Goal: Task Accomplishment & Management: Manage account settings

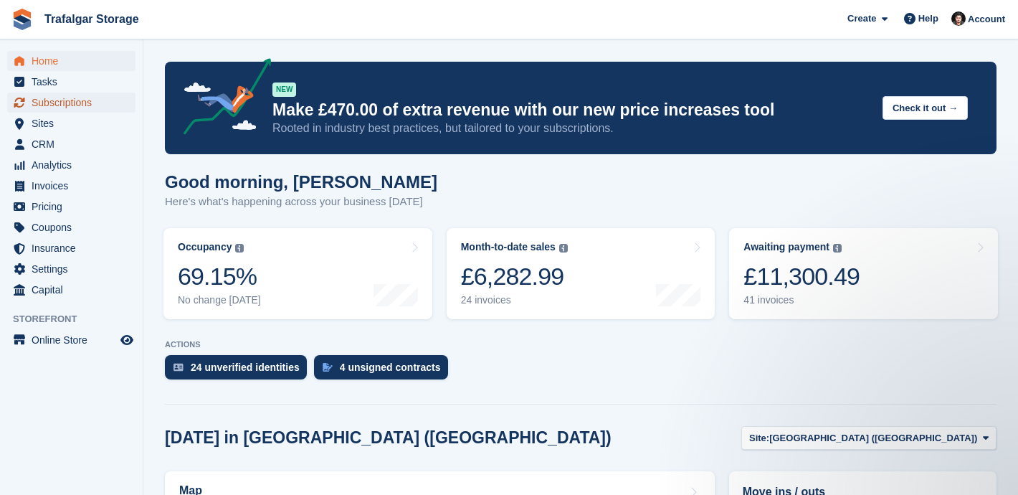
click at [76, 101] on span "Subscriptions" at bounding box center [75, 102] width 86 height 20
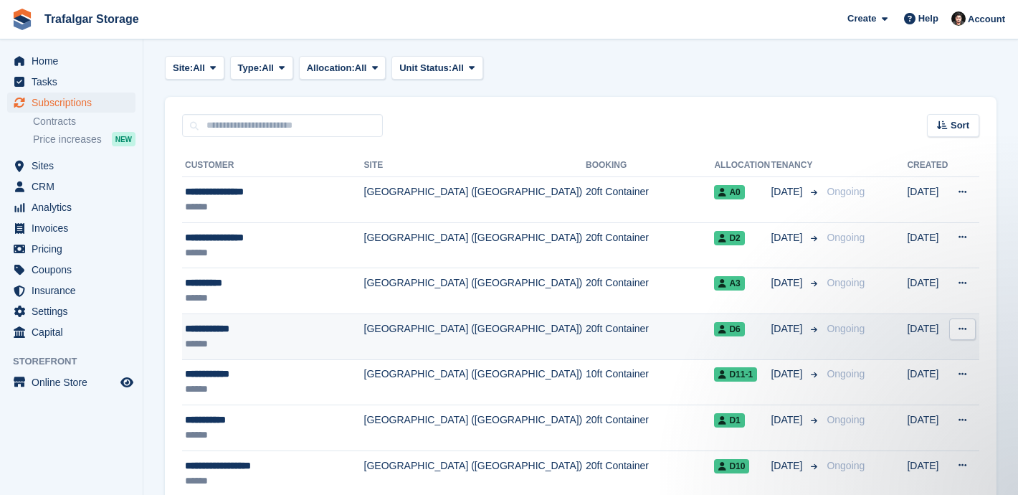
click at [336, 329] on div "**********" at bounding box center [273, 328] width 176 height 15
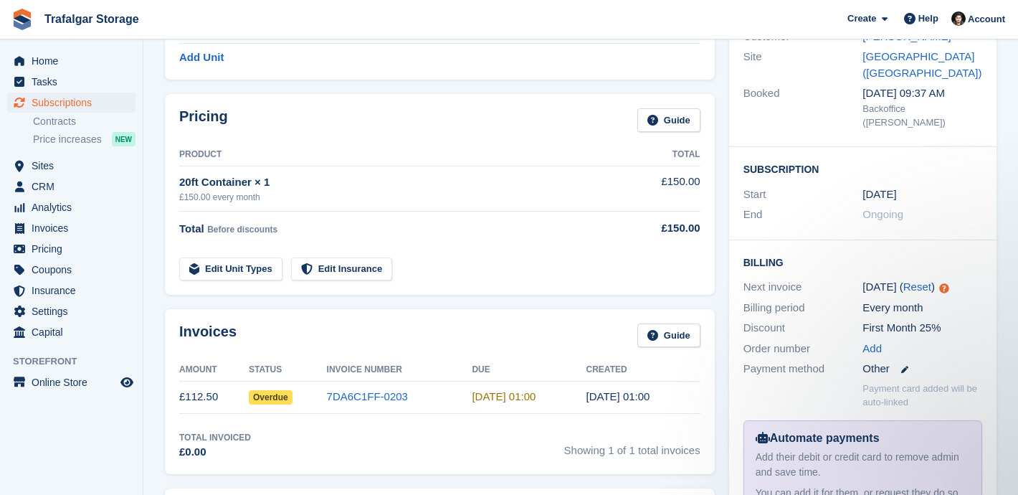
scroll to position [176, 0]
